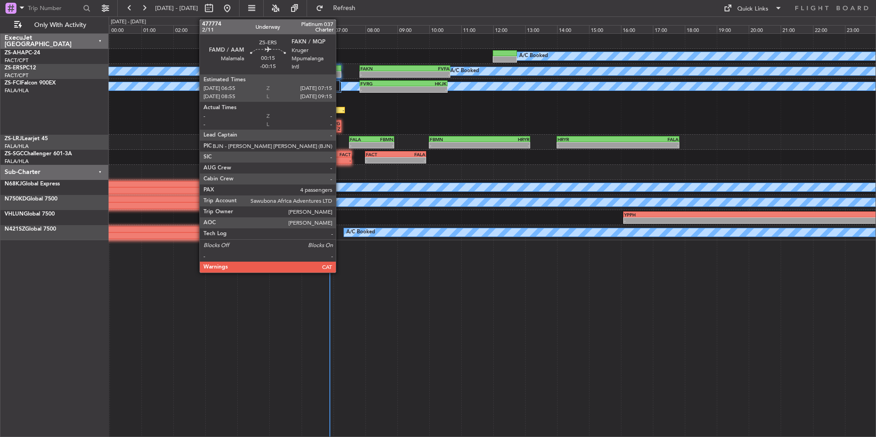
click at [340, 68] on div at bounding box center [335, 68] width 11 height 6
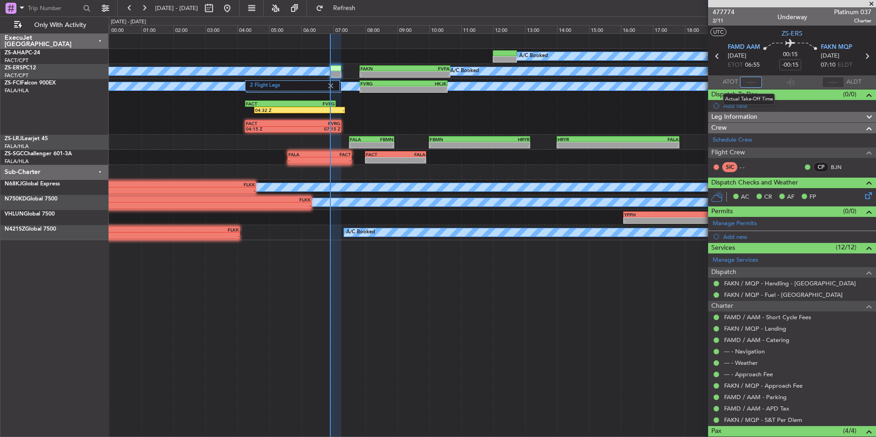
click at [749, 79] on input "text" at bounding box center [751, 82] width 22 height 11
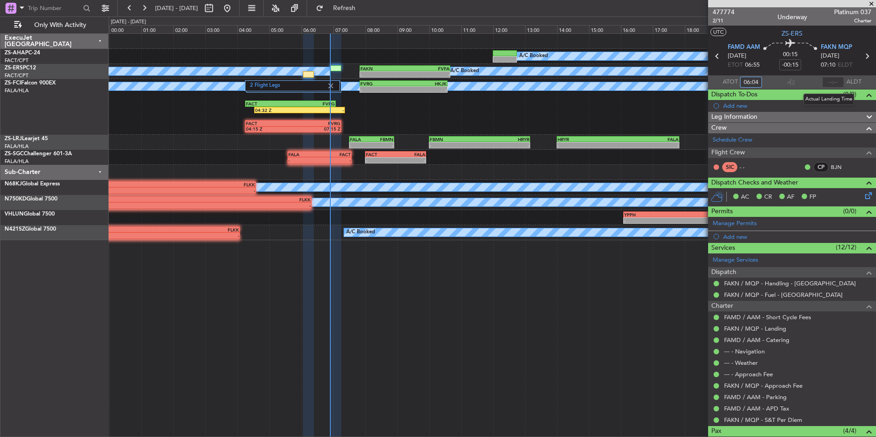
type input "06:04"
click at [831, 83] on input "text" at bounding box center [833, 82] width 22 height 11
type input "06:22"
click at [869, 3] on span at bounding box center [871, 4] width 9 height 8
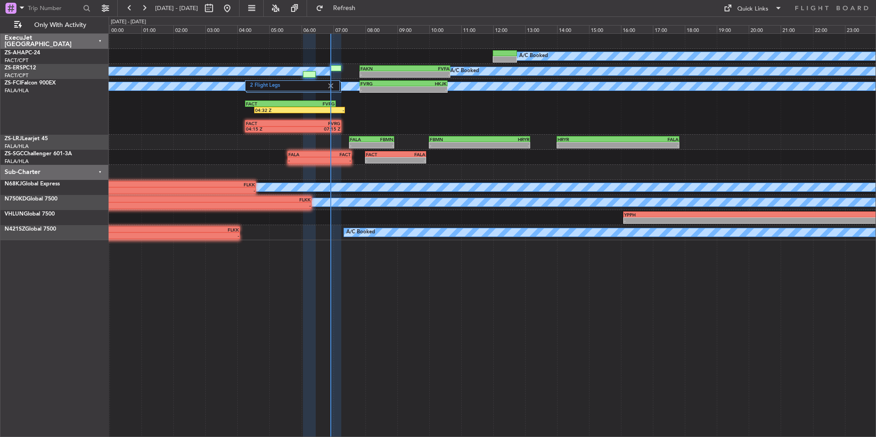
type input "0"
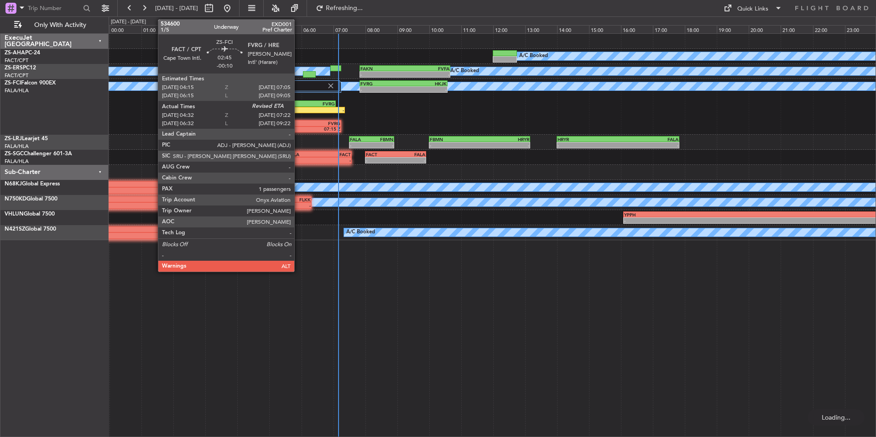
click at [298, 104] on div "FVRG" at bounding box center [312, 103] width 45 height 5
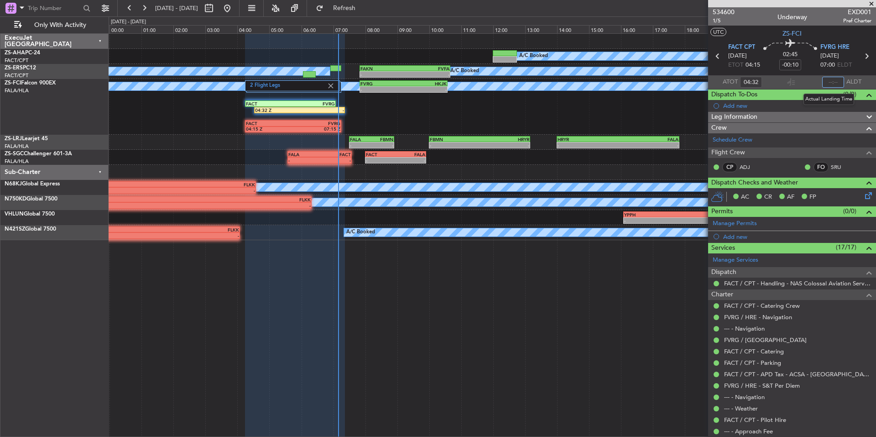
click at [832, 81] on input "text" at bounding box center [833, 82] width 22 height 11
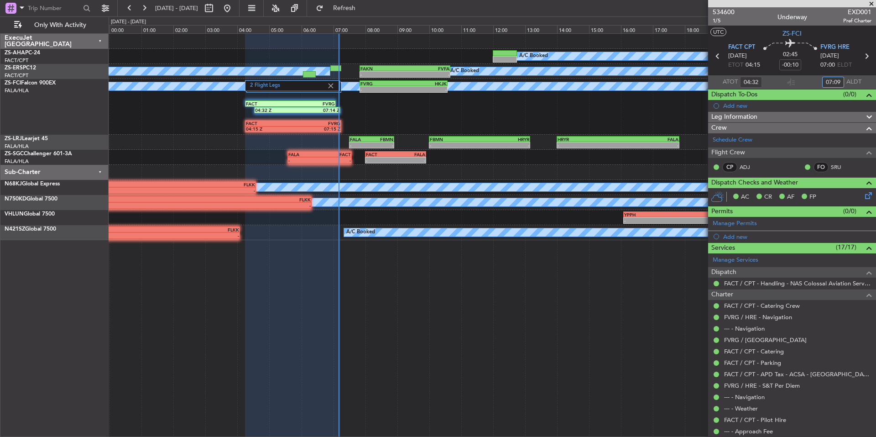
type input "07:09"
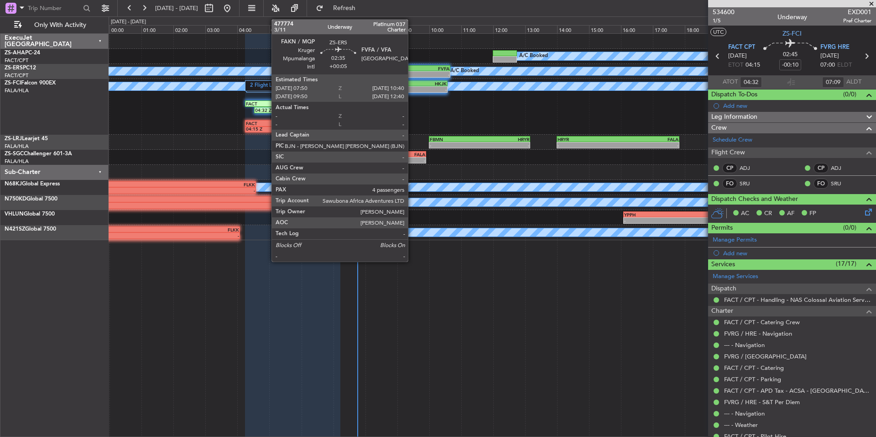
click at [412, 73] on div "-" at bounding box center [427, 74] width 45 height 5
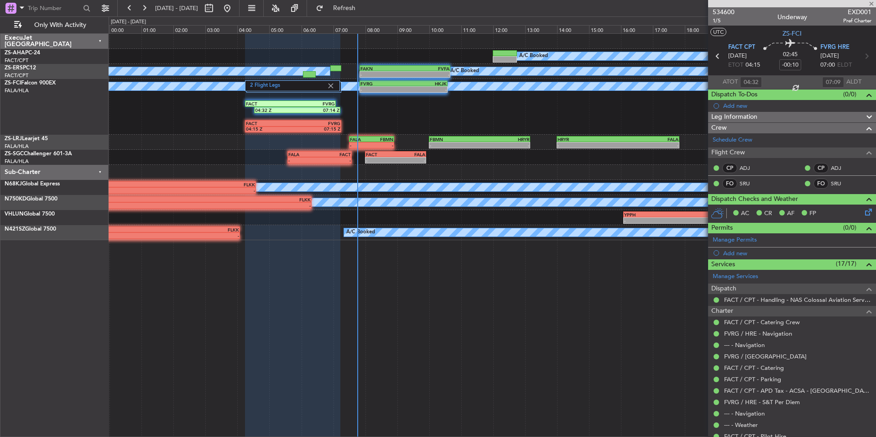
type input "+00:05"
type input "4"
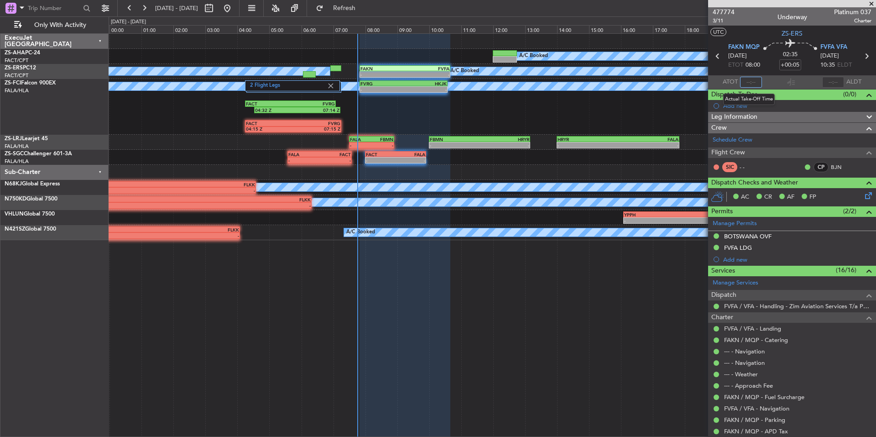
click at [754, 86] on input "text" at bounding box center [751, 82] width 22 height 11
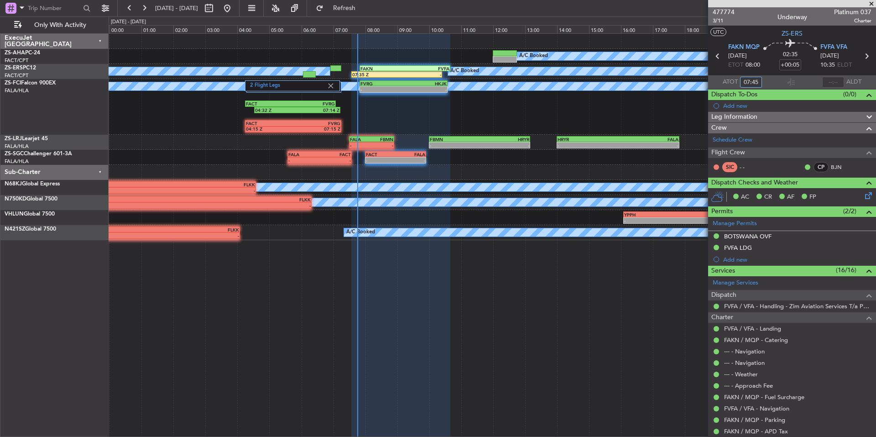
type input "07:45"
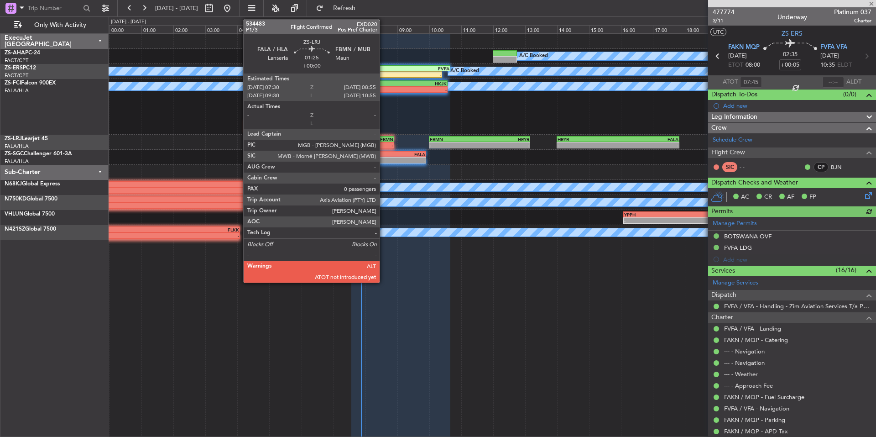
click at [384, 140] on div "FBMN" at bounding box center [383, 138] width 22 height 5
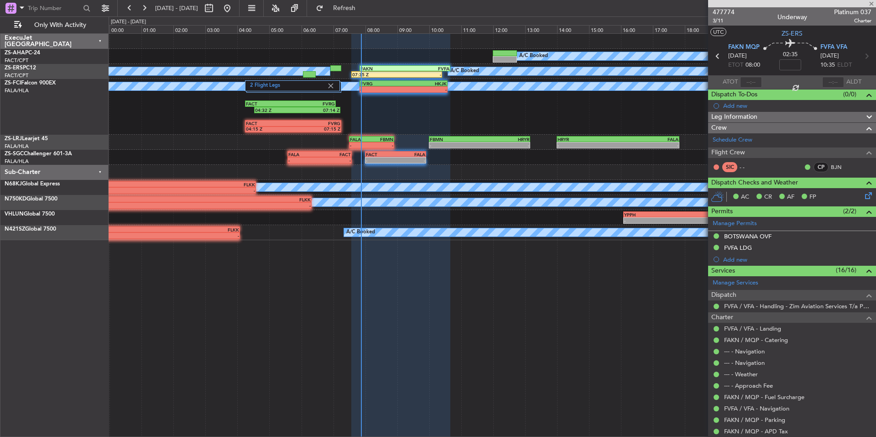
type input "0"
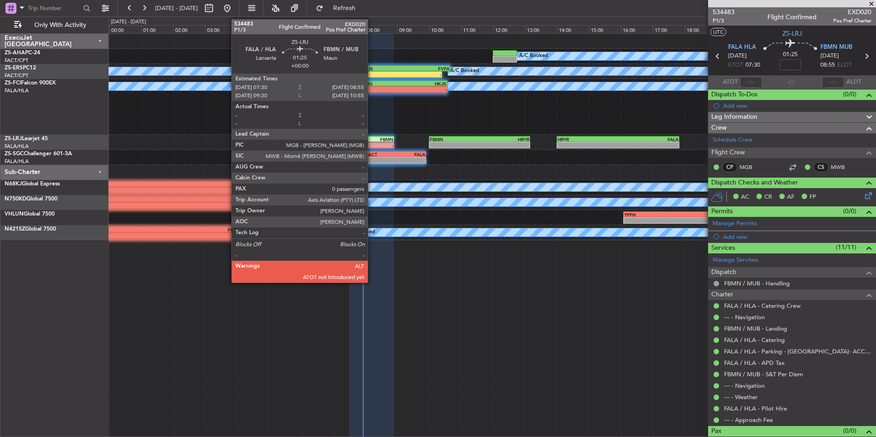
click at [372, 141] on div "FALA 07:30 Z FBMN 08:55 Z" at bounding box center [372, 139] width 46 height 6
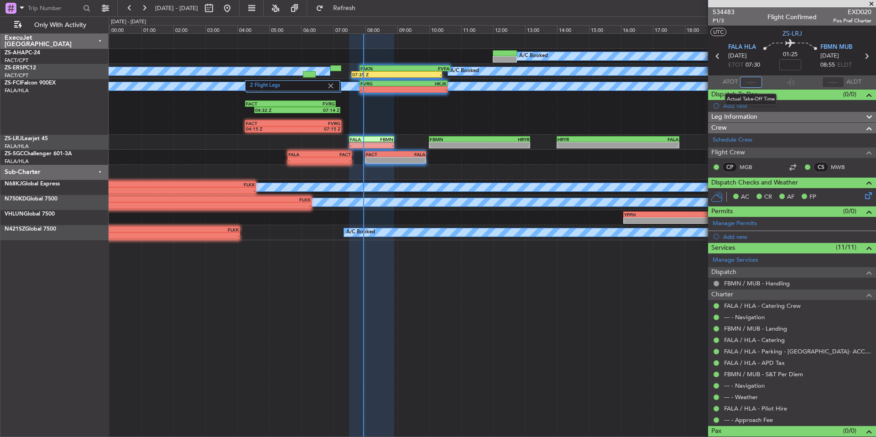
click at [746, 80] on input "text" at bounding box center [751, 82] width 22 height 11
type input "07:56"
